Goal: Transaction & Acquisition: Purchase product/service

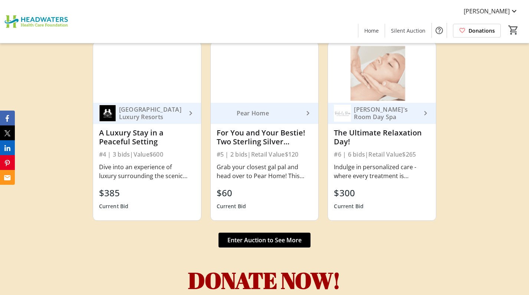
scroll to position [2499, 0]
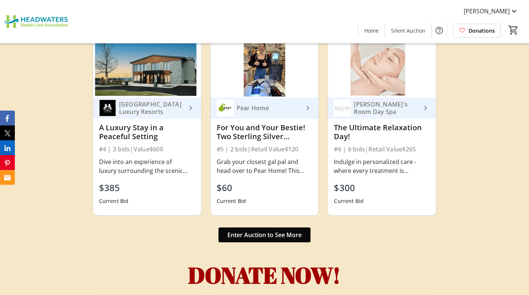
click at [275, 230] on span "Enter Auction to See More" at bounding box center [264, 234] width 74 height 9
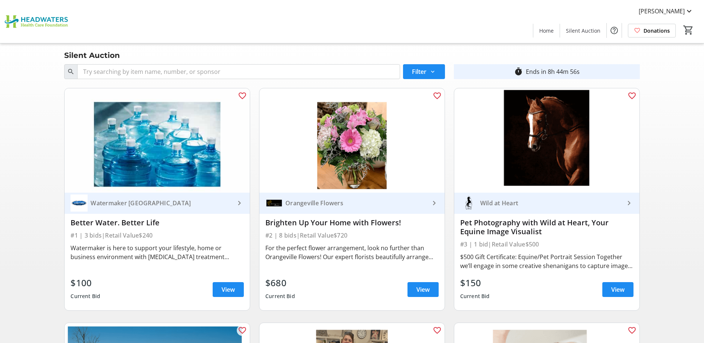
click at [430, 203] on mat-icon "keyboard_arrow_right" at bounding box center [434, 203] width 9 height 9
click at [417, 273] on span "View" at bounding box center [422, 289] width 13 height 9
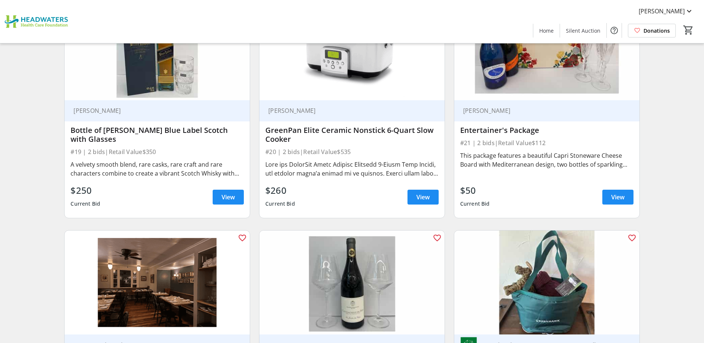
scroll to position [1484, 0]
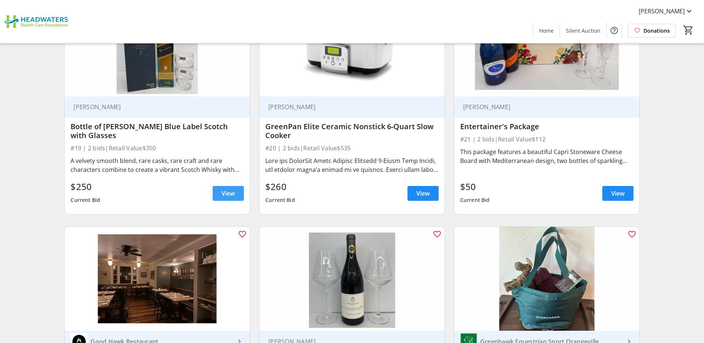
click at [227, 194] on span "View" at bounding box center [228, 193] width 13 height 9
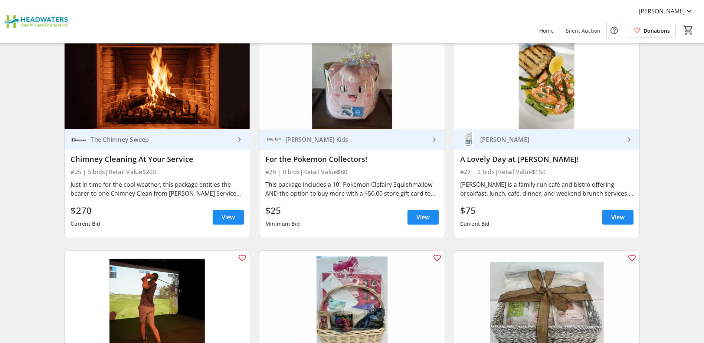
scroll to position [1930, 0]
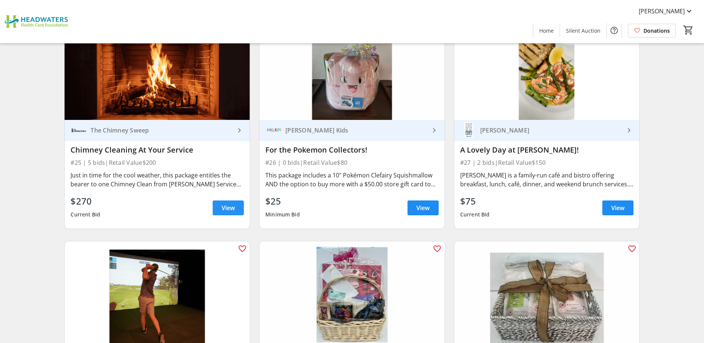
click at [230, 203] on span "View" at bounding box center [228, 207] width 13 height 9
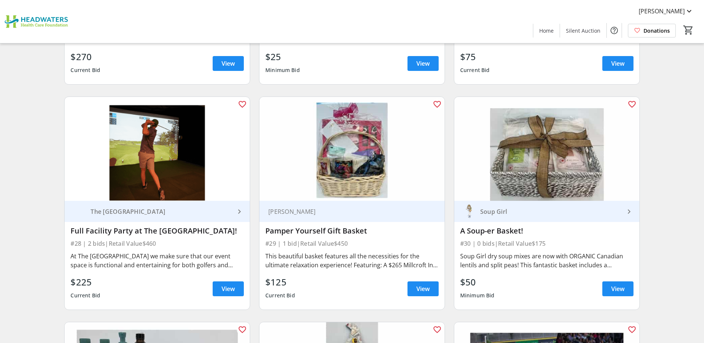
scroll to position [2078, 0]
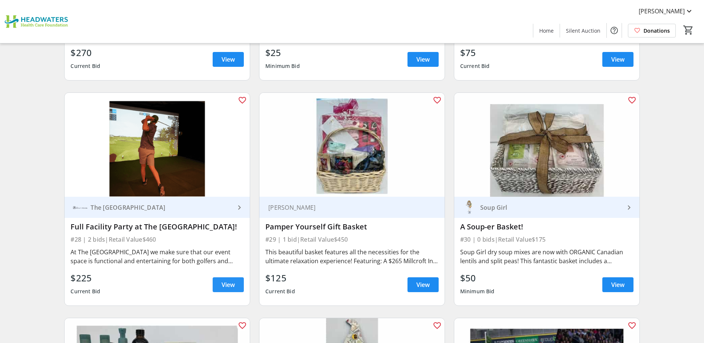
click at [224, 273] on span "View" at bounding box center [228, 284] width 13 height 9
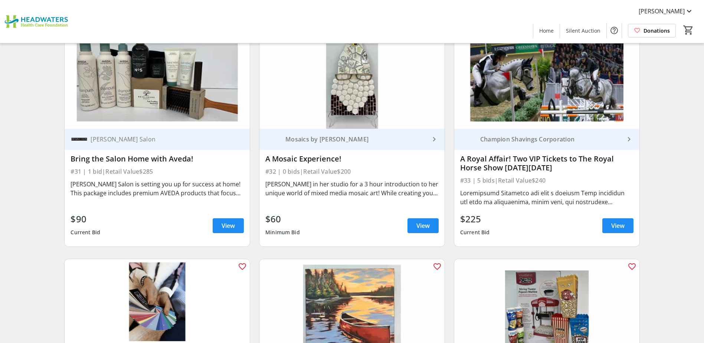
scroll to position [2375, 0]
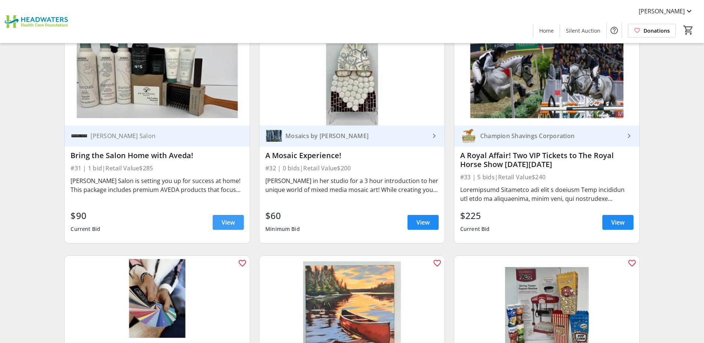
click at [236, 213] on span at bounding box center [228, 222] width 31 height 18
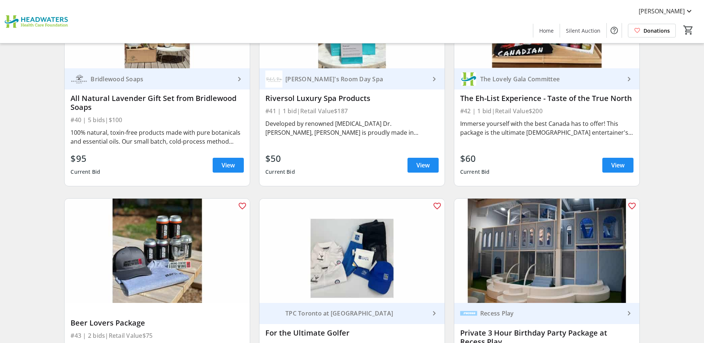
scroll to position [3265, 0]
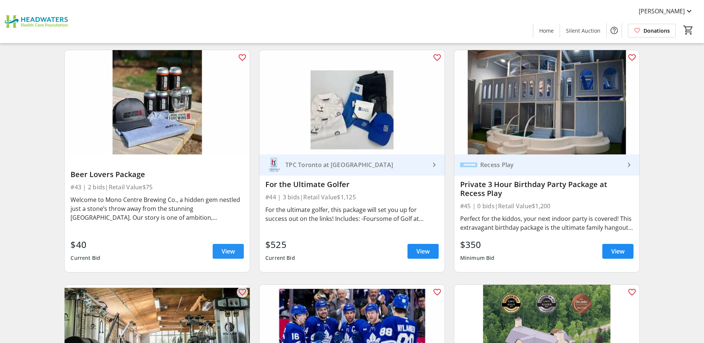
click at [226, 247] on span "View" at bounding box center [228, 251] width 13 height 9
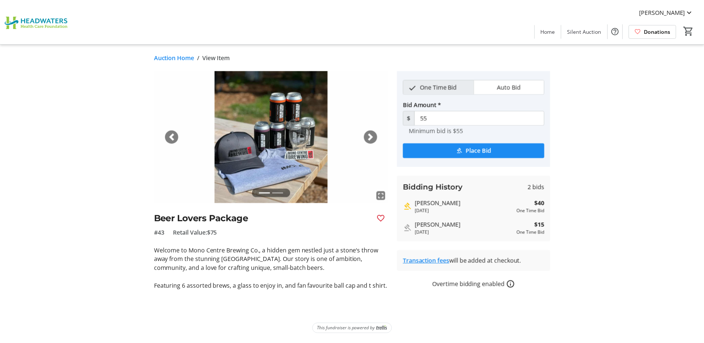
scroll to position [3265, 0]
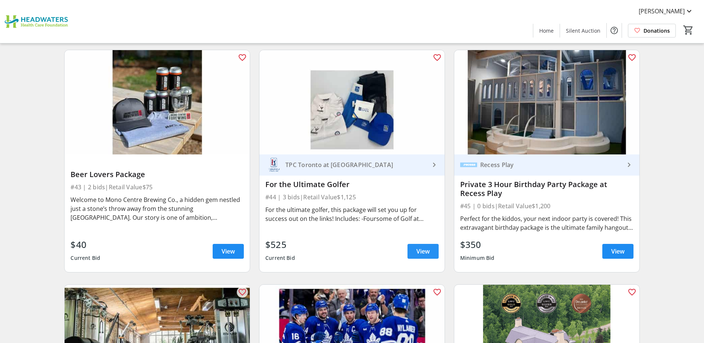
click at [423, 247] on span "View" at bounding box center [422, 251] width 13 height 9
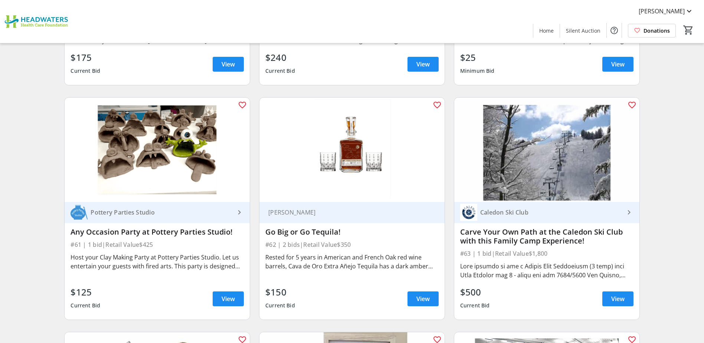
scroll to position [4601, 0]
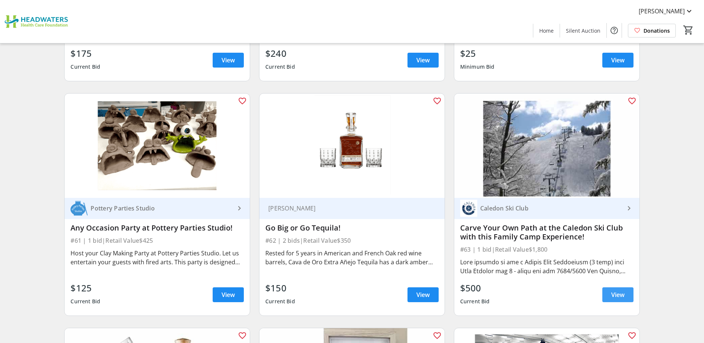
click at [522, 273] on span "View" at bounding box center [617, 294] width 13 height 9
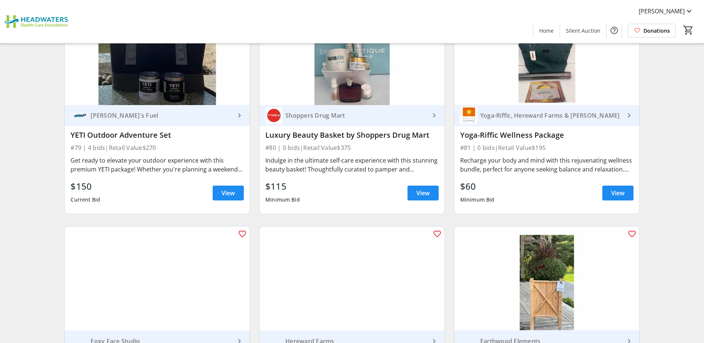
scroll to position [6086, 0]
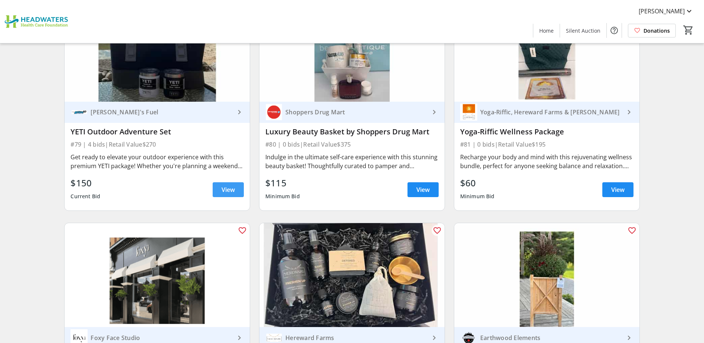
click at [229, 185] on span "View" at bounding box center [228, 189] width 13 height 9
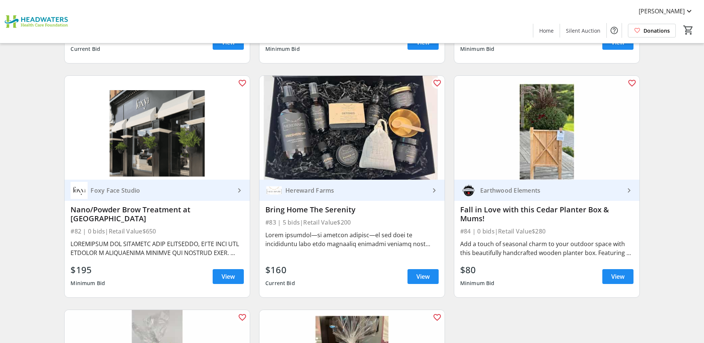
scroll to position [6234, 0]
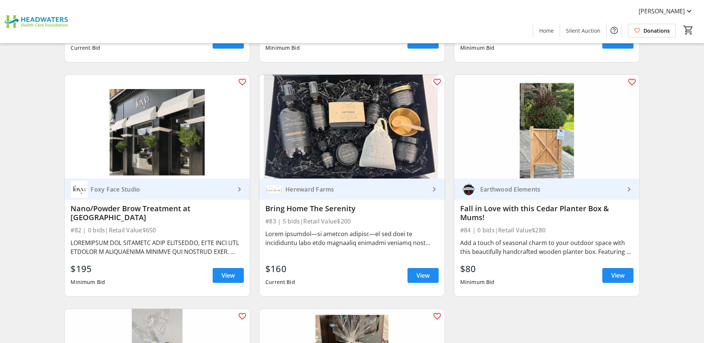
click at [522, 185] on mat-icon "keyboard_arrow_right" at bounding box center [629, 189] width 9 height 9
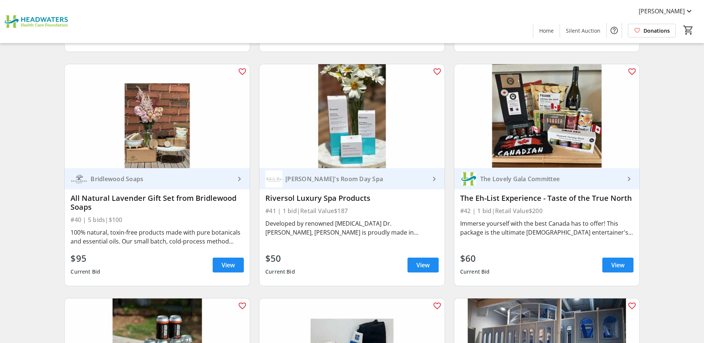
scroll to position [3013, 0]
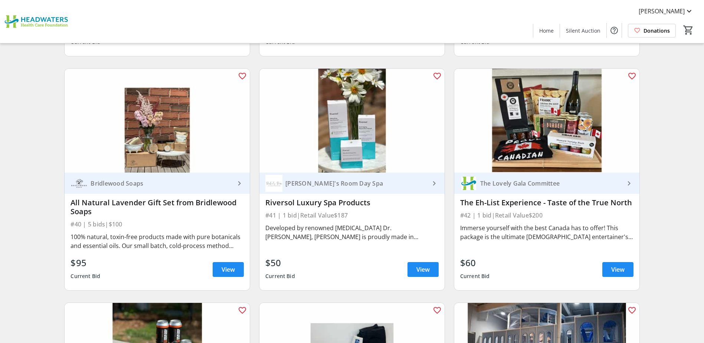
click at [522, 132] on img at bounding box center [546, 121] width 185 height 104
click at [522, 223] on div "Immerse yourself with the best Canada has to offer! This package is the ultimat…" at bounding box center [546, 232] width 173 height 18
click at [522, 266] on span at bounding box center [617, 269] width 31 height 18
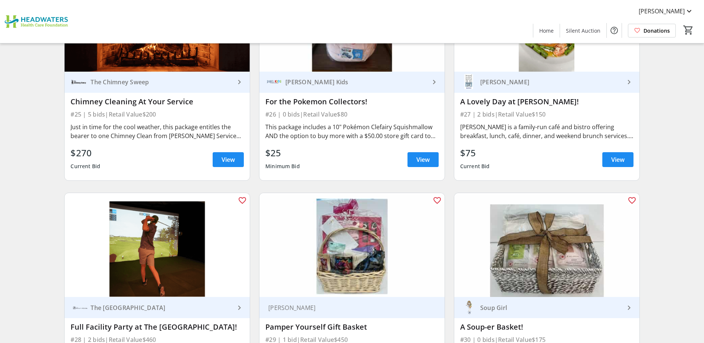
scroll to position [1974, 0]
